Goal: Information Seeking & Learning: Learn about a topic

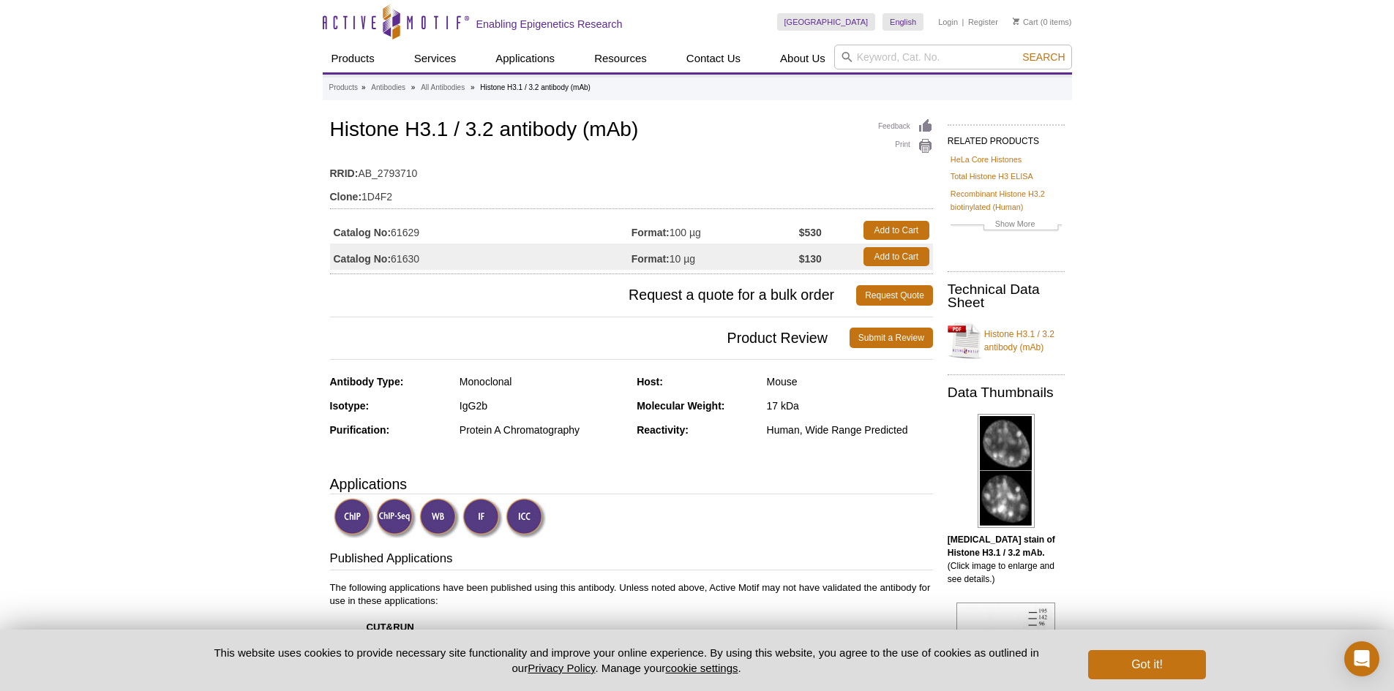
click at [501, 224] on td "Catalog No: 61629" at bounding box center [480, 230] width 301 height 26
click at [535, 232] on td "Catalog No: 61629" at bounding box center [480, 230] width 301 height 26
click at [413, 230] on td "Catalog No: 61629" at bounding box center [480, 230] width 301 height 26
